Goal: Transaction & Acquisition: Subscribe to service/newsletter

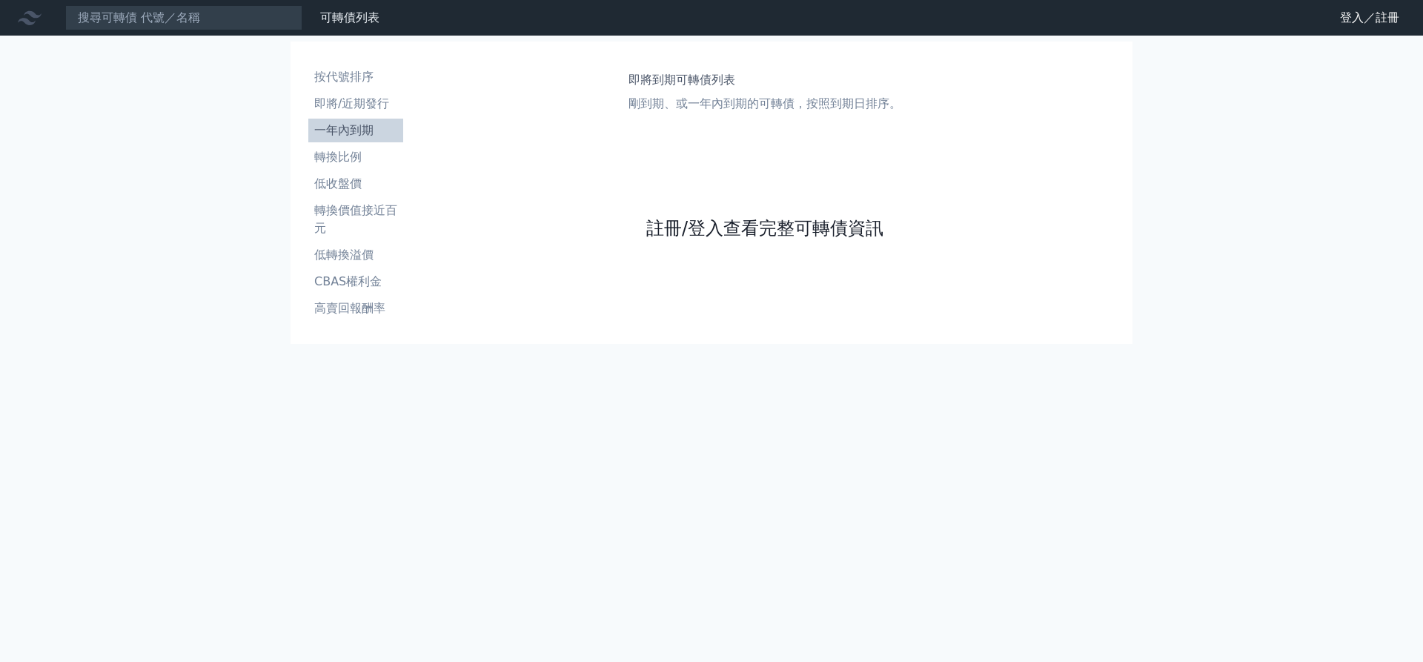
click at [764, 228] on link "註冊/登入查看完整可轉債資訊" at bounding box center [764, 228] width 237 height 24
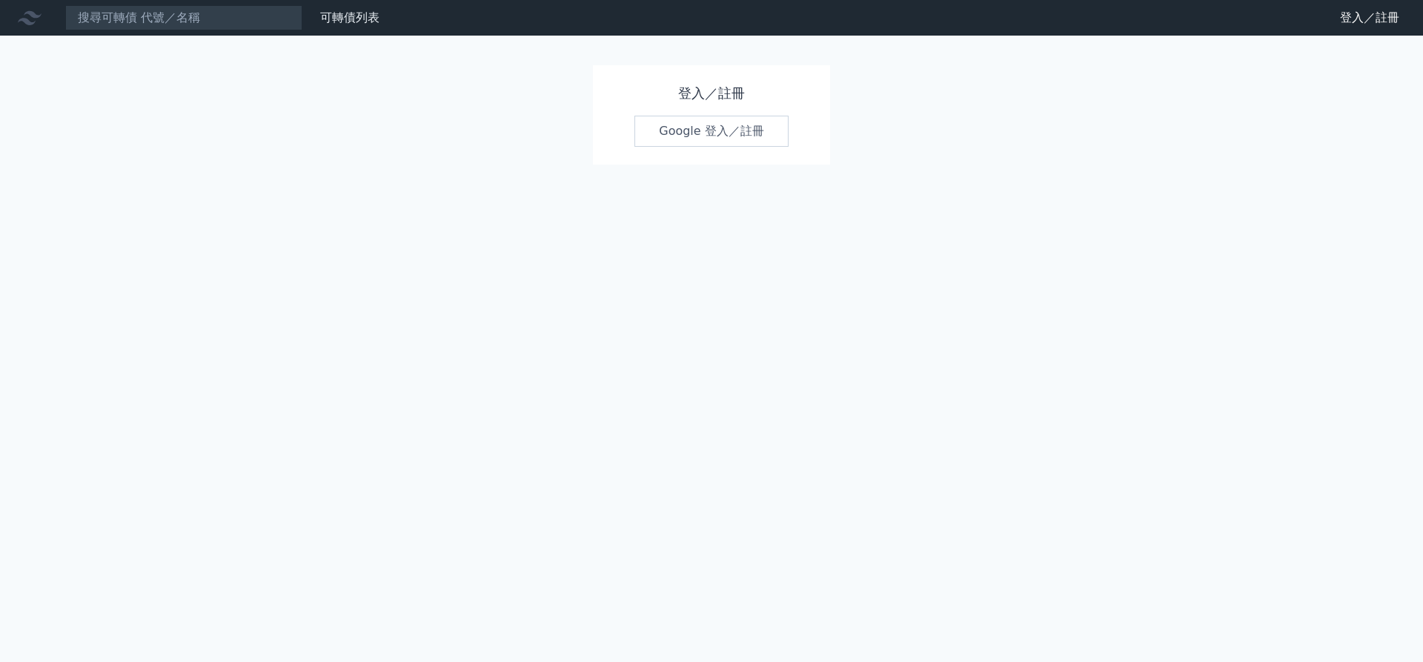
click at [711, 131] on link "Google 登入／註冊" at bounding box center [711, 131] width 154 height 31
